Goal: Task Accomplishment & Management: Use online tool/utility

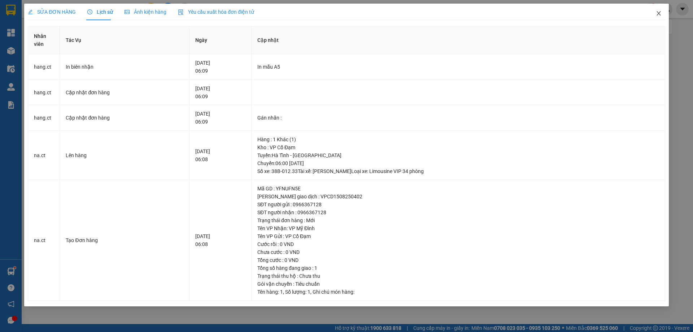
click at [659, 15] on icon "close" at bounding box center [659, 13] width 6 height 6
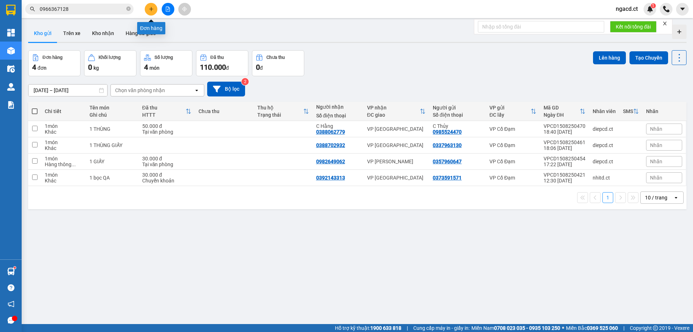
click at [152, 13] on button at bounding box center [151, 9] width 13 height 13
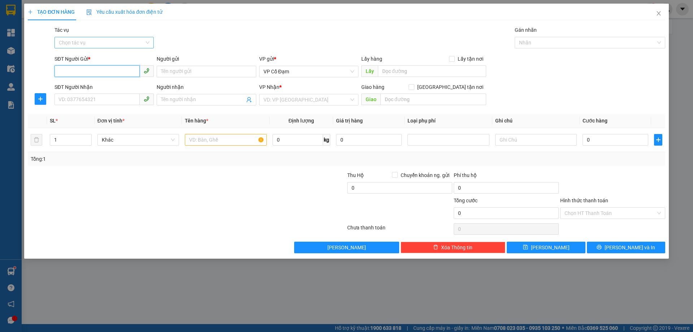
click at [148, 43] on div "Chọn tác vụ" at bounding box center [104, 43] width 99 height 12
click at [115, 59] on div "Nhập hàng lên xe" at bounding box center [104, 57] width 91 height 8
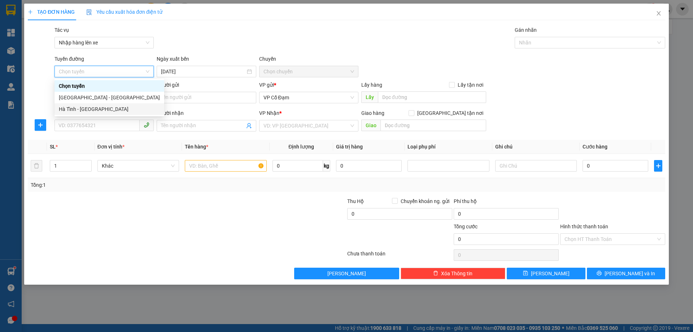
click at [117, 108] on div "Hà Tĩnh - [GEOGRAPHIC_DATA]" at bounding box center [109, 109] width 101 height 8
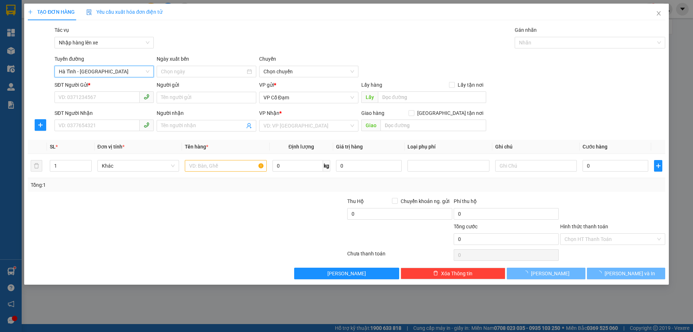
type input "[DATE]"
click at [299, 69] on span "06:00 - 38H-048.28" at bounding box center [309, 71] width 91 height 11
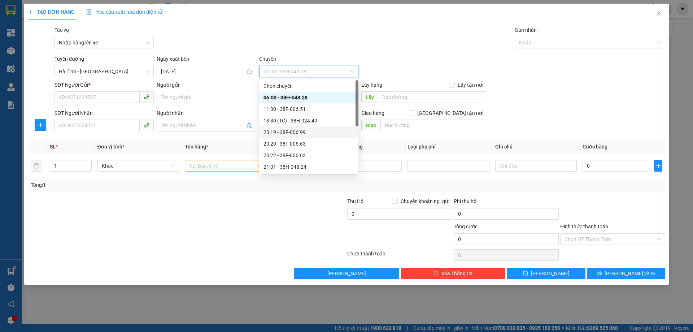
click at [303, 135] on div "20:19 - 38F-006.99" at bounding box center [309, 132] width 91 height 8
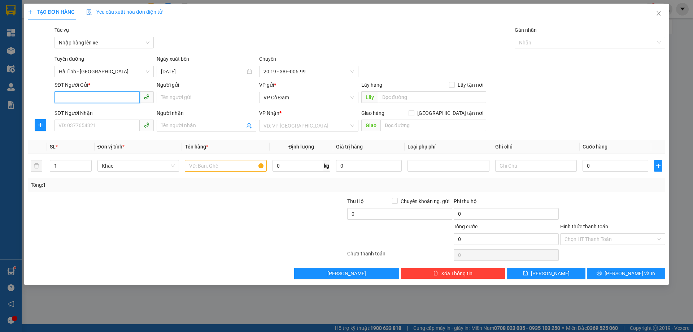
click at [96, 97] on input "SĐT Người Gửi *" at bounding box center [97, 97] width 85 height 12
paste input "0977485684"
click at [321, 99] on span "VP Cổ Đạm" at bounding box center [309, 97] width 91 height 11
type input "0977485684"
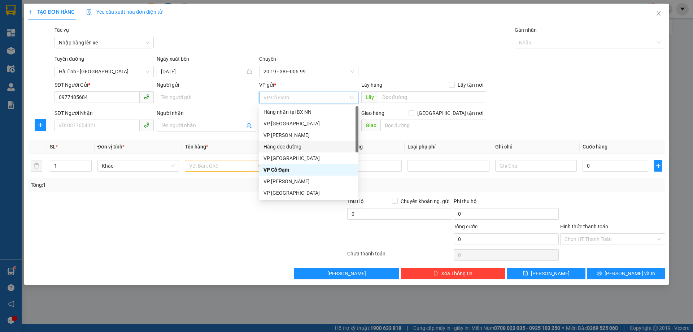
click at [299, 144] on div "Hàng dọc đường" at bounding box center [309, 147] width 91 height 8
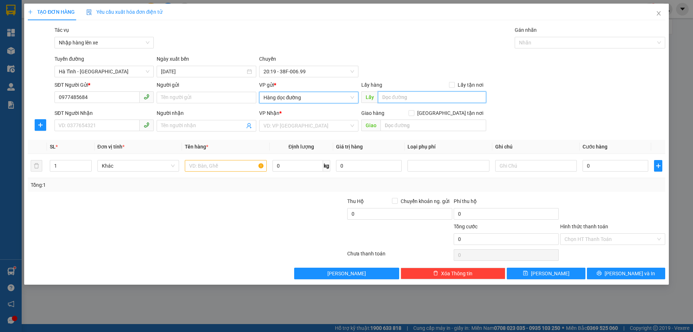
click at [420, 95] on input "text" at bounding box center [432, 97] width 108 height 12
type input "PHÚC LỘC"
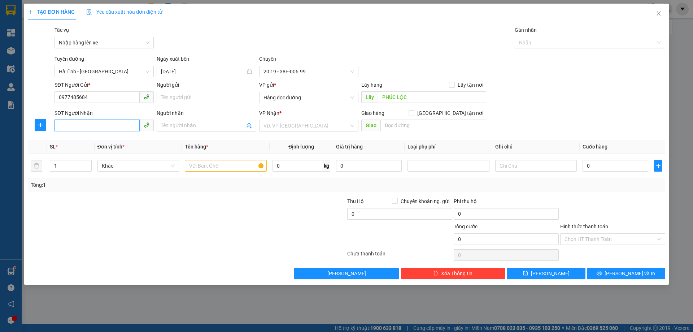
click at [100, 126] on input "SĐT Người Nhận" at bounding box center [97, 126] width 85 height 12
click at [104, 126] on input "SĐT Người Nhận" at bounding box center [97, 126] width 85 height 12
paste input "0982056470"
type input "0982056470"
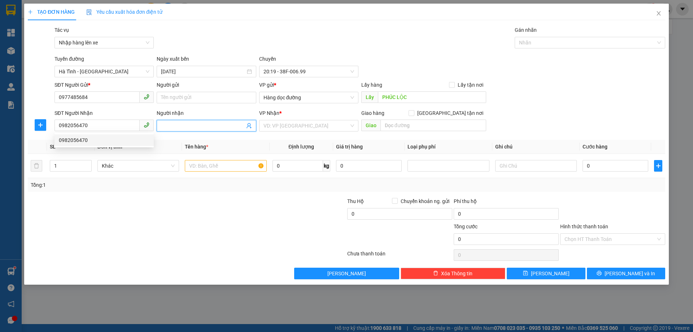
click at [202, 126] on input "Người nhận" at bounding box center [202, 126] width 83 height 8
click at [303, 125] on input "search" at bounding box center [307, 125] width 86 height 11
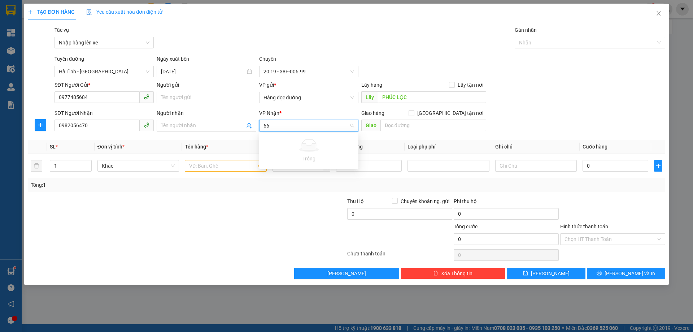
click at [301, 127] on input "66" at bounding box center [307, 125] width 86 height 11
click at [297, 127] on input "66" at bounding box center [307, 125] width 86 height 11
type input "6"
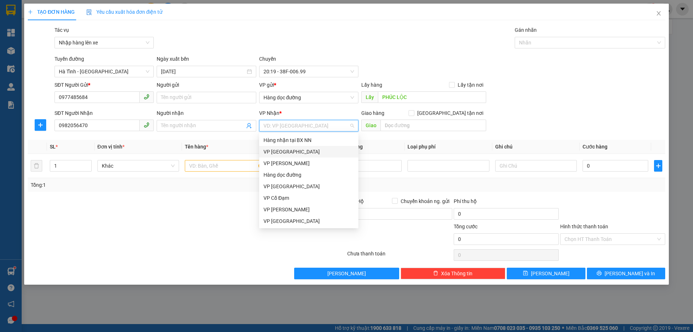
click at [296, 151] on div "VP [GEOGRAPHIC_DATA]" at bounding box center [309, 152] width 91 height 8
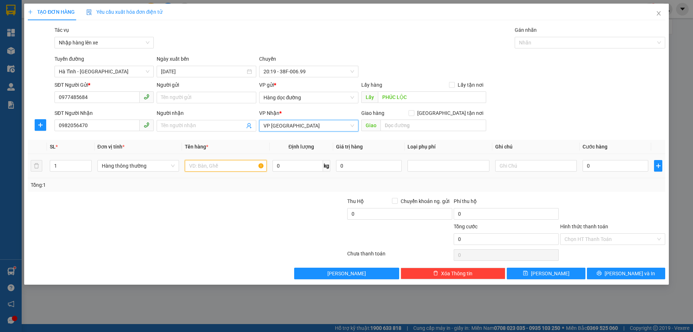
click at [239, 165] on input "text" at bounding box center [226, 166] width 82 height 12
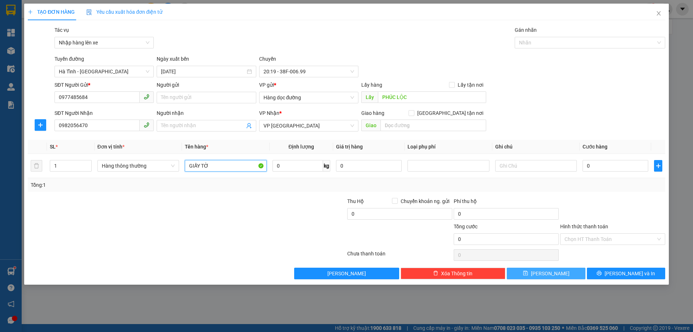
type input "GIẤY TỜ"
click at [528, 271] on icon "save" at bounding box center [525, 273] width 5 height 5
